Goal: Information Seeking & Learning: Learn about a topic

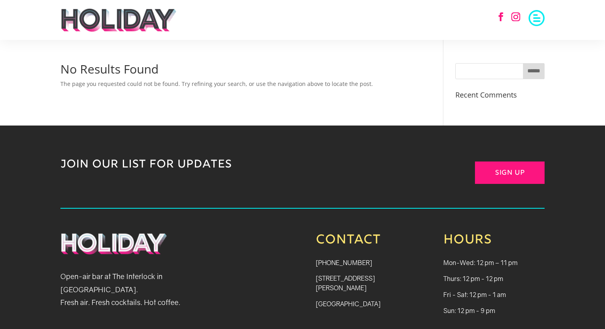
click at [110, 20] on img at bounding box center [118, 20] width 116 height 24
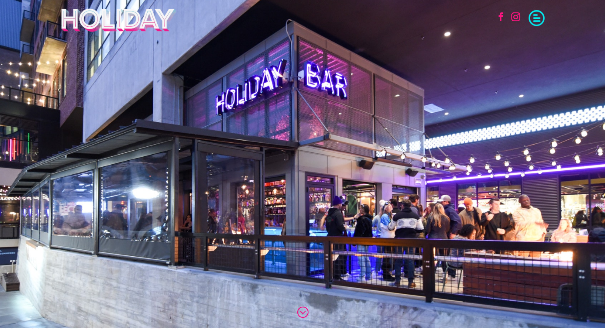
click at [533, 20] on span at bounding box center [537, 17] width 16 height 16
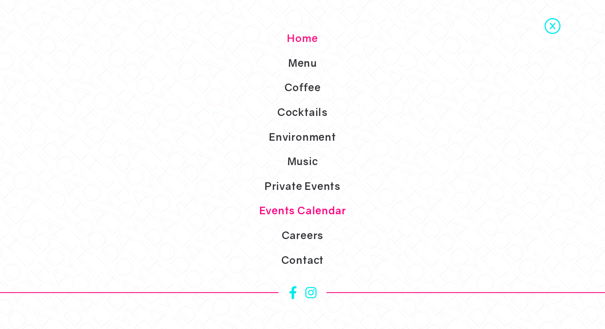
click at [313, 211] on link "Events Calendar" at bounding box center [302, 210] width 605 height 25
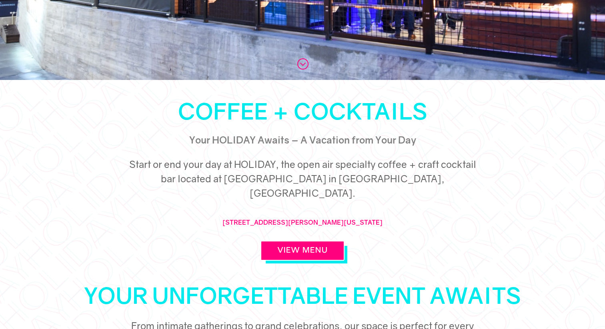
scroll to position [176, 0]
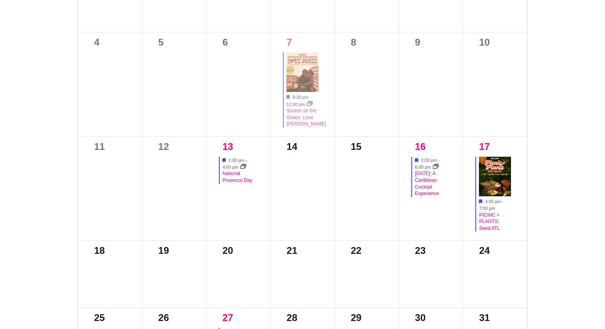
scroll to position [514, 0]
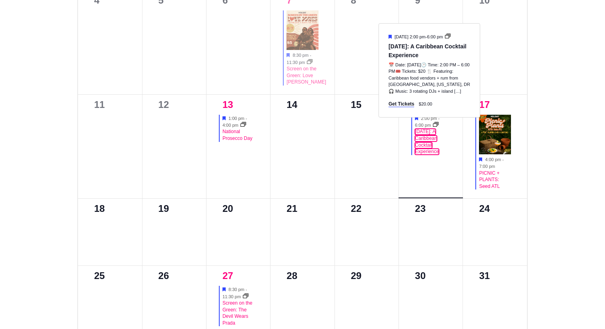
click at [425, 134] on link "National Rum Day: A Caribbean Cocktail Experience" at bounding box center [427, 142] width 24 height 26
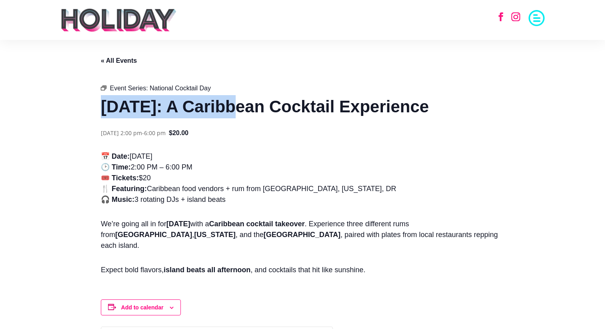
drag, startPoint x: 103, startPoint y: 103, endPoint x: 242, endPoint y: 104, distance: 139.6
click at [242, 104] on h1 "National Rum Day: A Caribbean Cocktail Experience" at bounding box center [302, 106] width 403 height 23
copy h1 "National Rum Day"
drag, startPoint x: 256, startPoint y: 106, endPoint x: 289, endPoint y: 119, distance: 35.5
click at [290, 118] on h1 "National Rum Day: A Caribbean Cocktail Experience" at bounding box center [302, 106] width 403 height 23
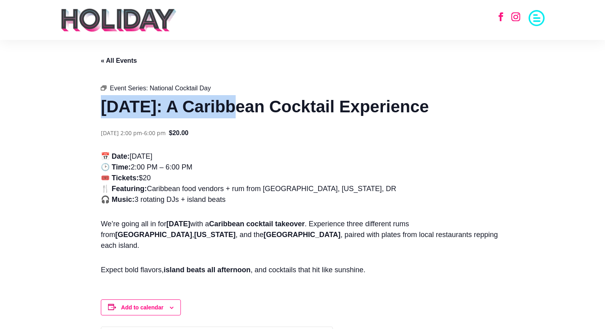
copy h1 "A Caribbean Cocktail Experience"
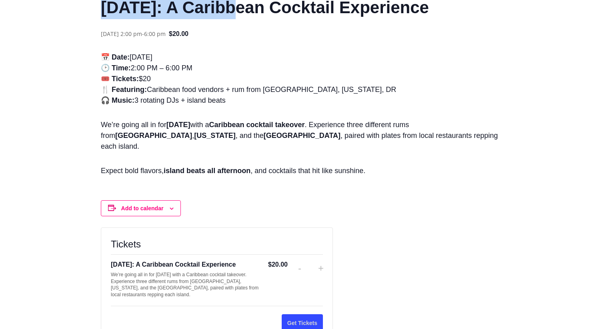
scroll to position [98, 0]
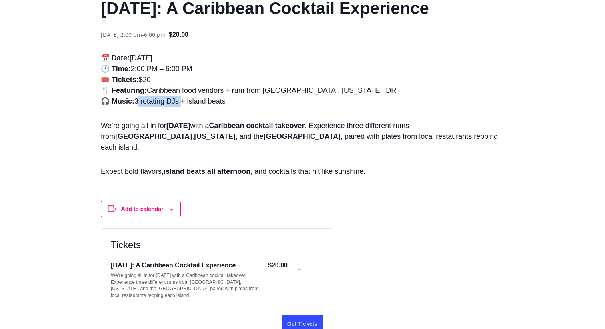
drag, startPoint x: 134, startPoint y: 126, endPoint x: 180, endPoint y: 126, distance: 45.6
click at [180, 114] on p "📅 Date: Saturday, August 16th 🕑 Time: 2:00 PM – 6:00 PM 🎟️ Tickets: $20 🍴 Featu…" at bounding box center [302, 83] width 403 height 61
copy p "3 rotating DJs"
drag, startPoint x: 147, startPoint y: 113, endPoint x: 226, endPoint y: 113, distance: 79.2
click at [226, 113] on p "📅 Date: Saturday, August 16th 🕑 Time: 2:00 PM – 6:00 PM 🎟️ Tickets: $20 🍴 Featu…" at bounding box center [302, 83] width 403 height 61
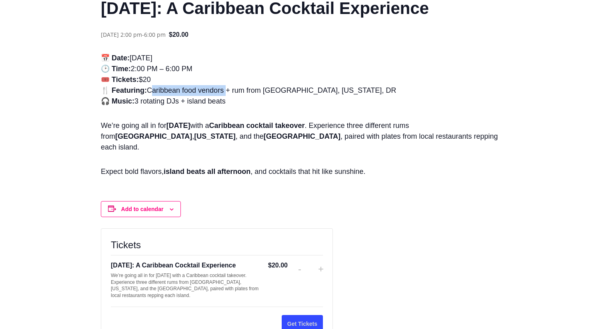
copy p "Caribbean food vendors"
